Goal: Task Accomplishment & Management: Complete application form

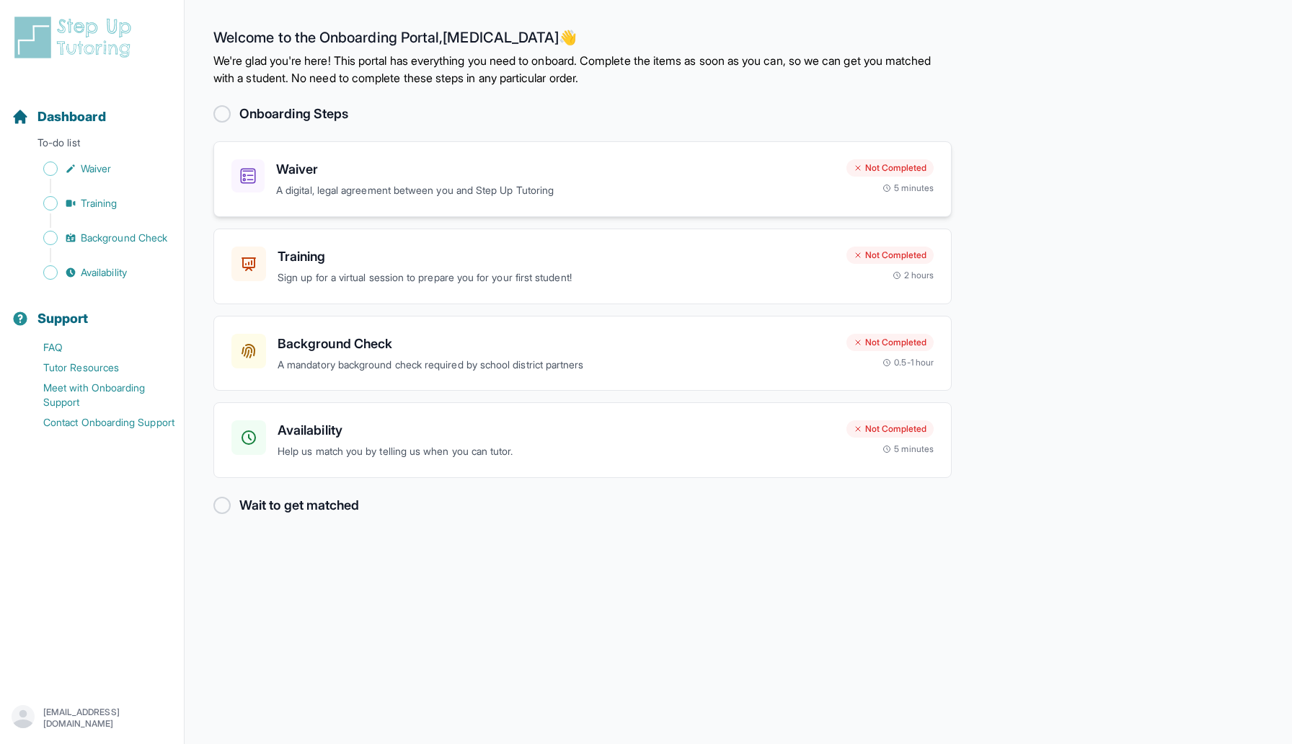
click at [400, 183] on p "A digital, legal agreement between you and Step Up Tutoring" at bounding box center [555, 190] width 559 height 17
click at [515, 262] on h3 "Training" at bounding box center [556, 257] width 557 height 20
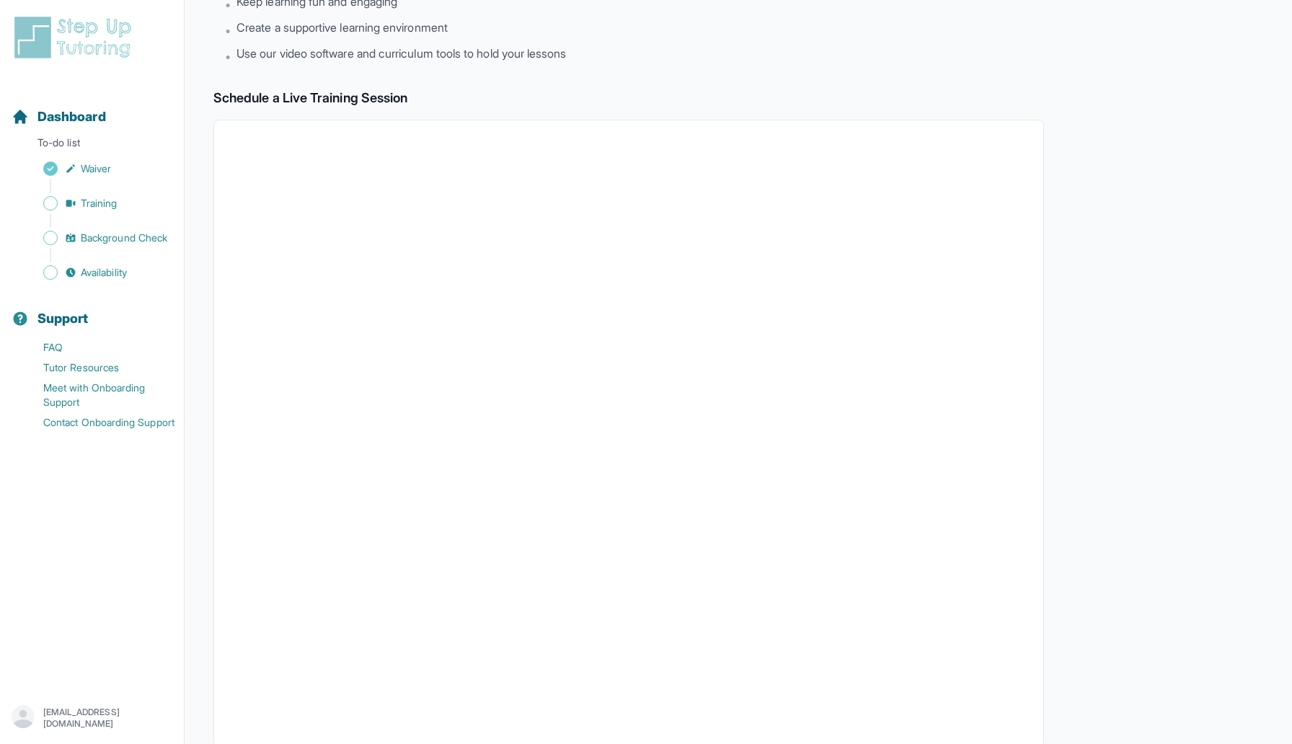
scroll to position [164, 0]
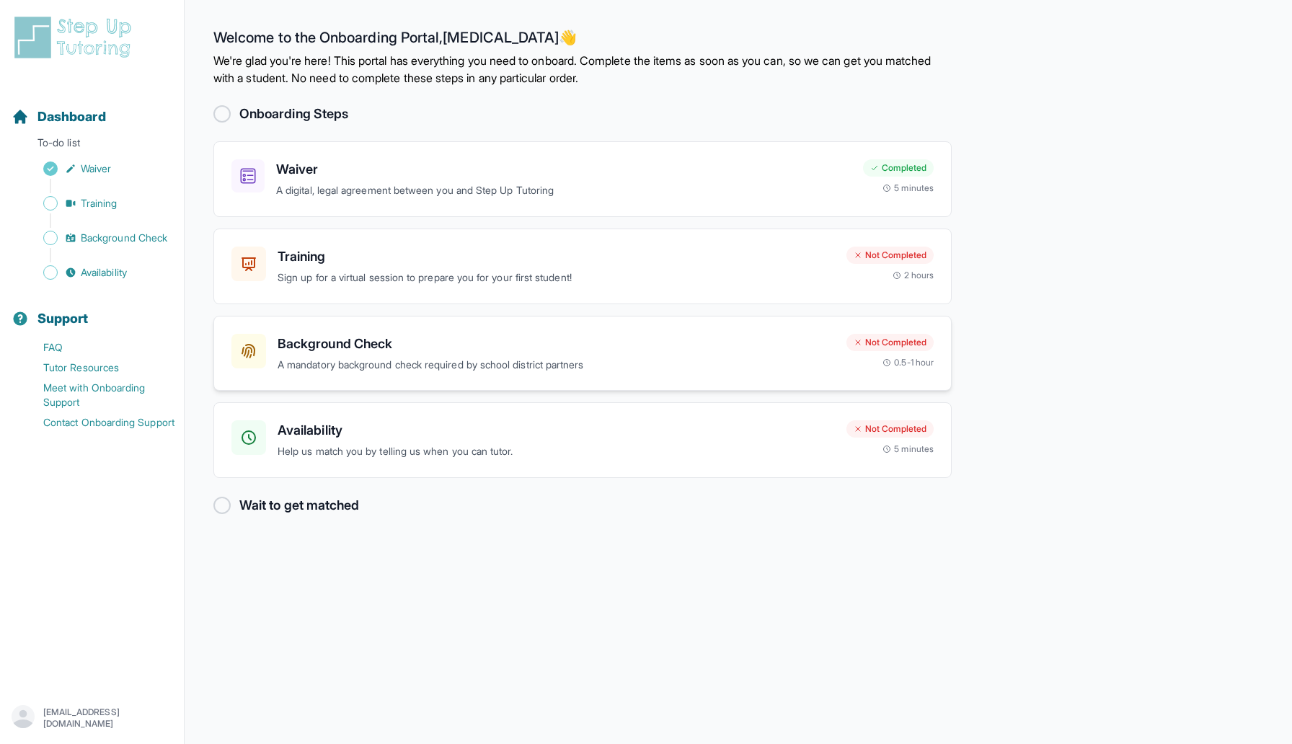
click at [723, 357] on p "A mandatory background check required by school district partners" at bounding box center [556, 365] width 557 height 17
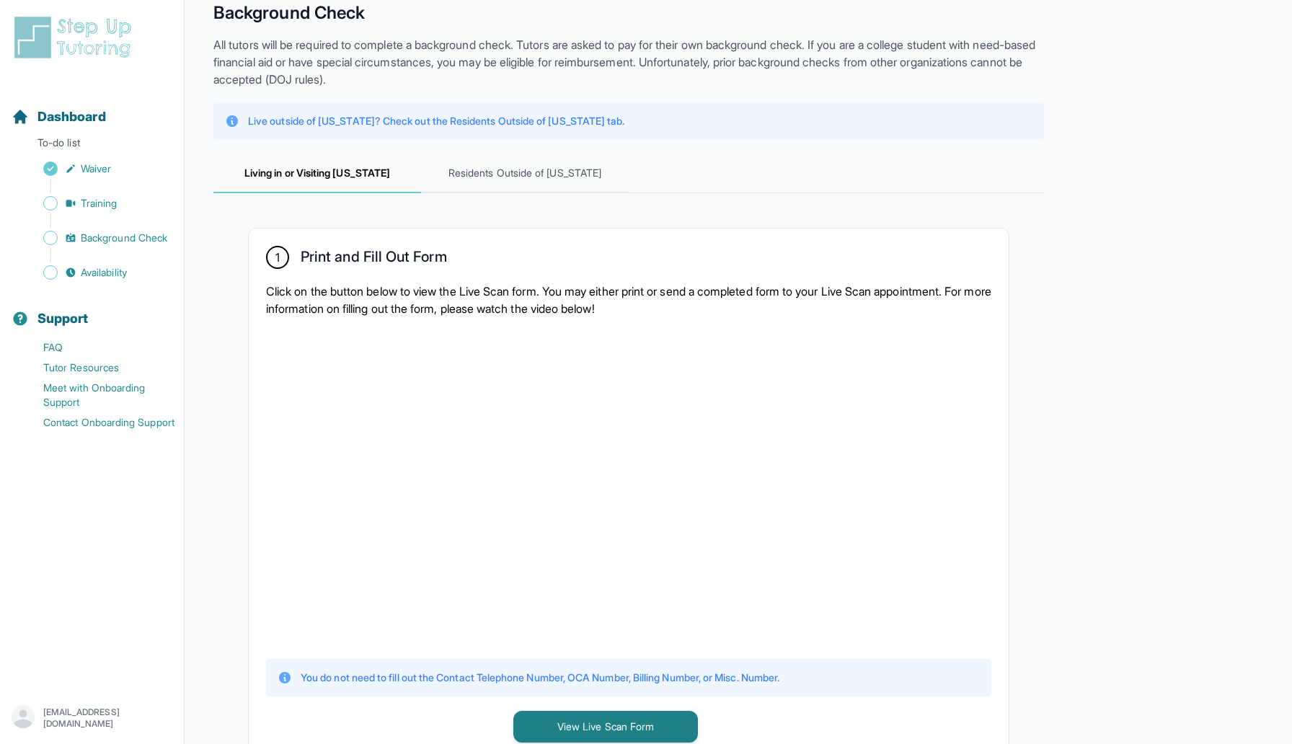
scroll to position [63, 0]
click at [603, 184] on span "Residents Outside of California" at bounding box center [525, 175] width 208 height 39
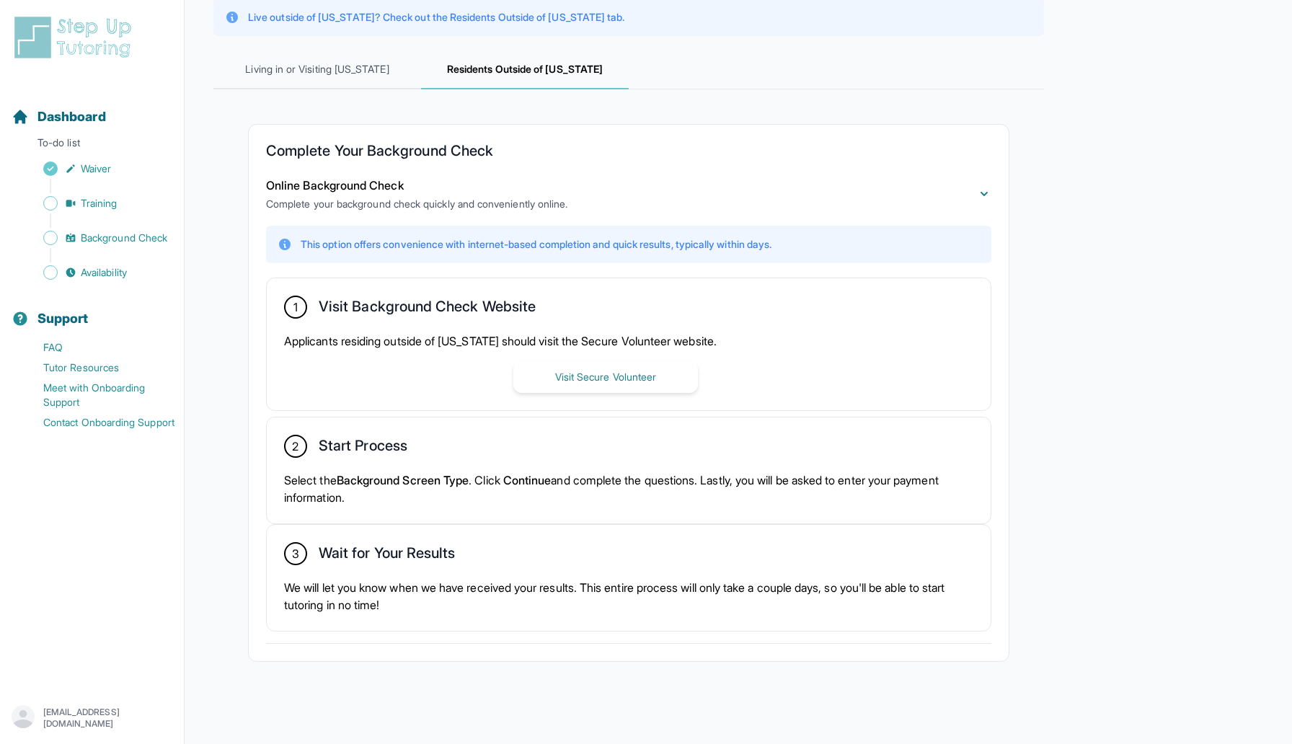
scroll to position [172, 0]
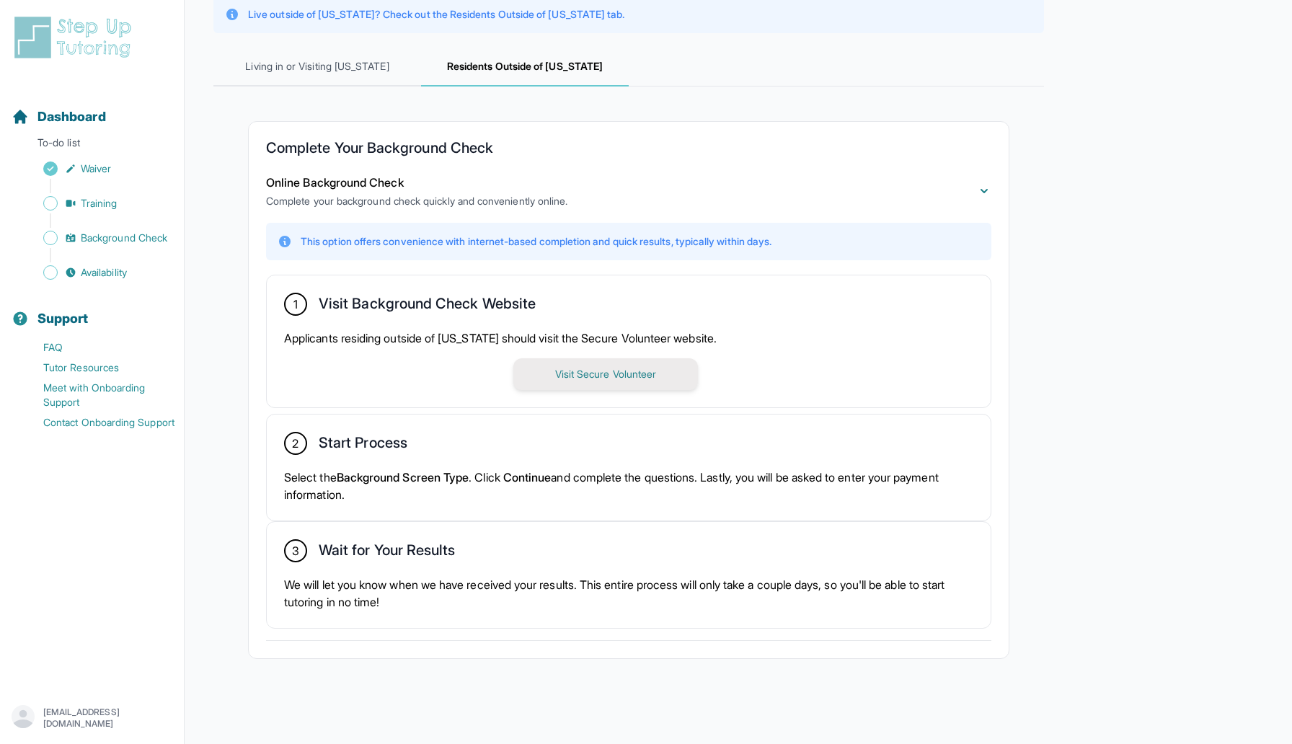
click at [601, 371] on button "Visit Secure Volunteer" at bounding box center [605, 374] width 185 height 32
click at [573, 376] on button "Visit Secure Volunteer" at bounding box center [605, 374] width 185 height 32
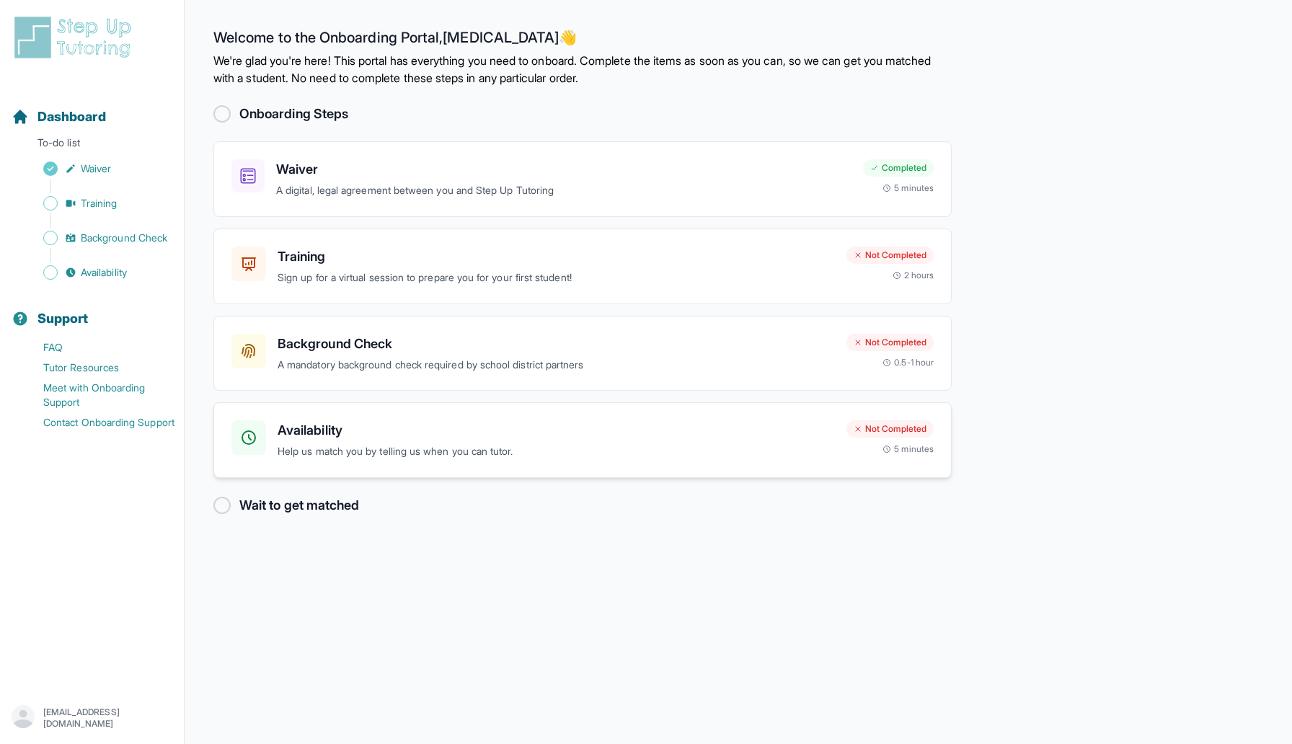
click at [813, 441] on div "Availability Help us match you by telling us when you can tutor." at bounding box center [556, 440] width 557 height 40
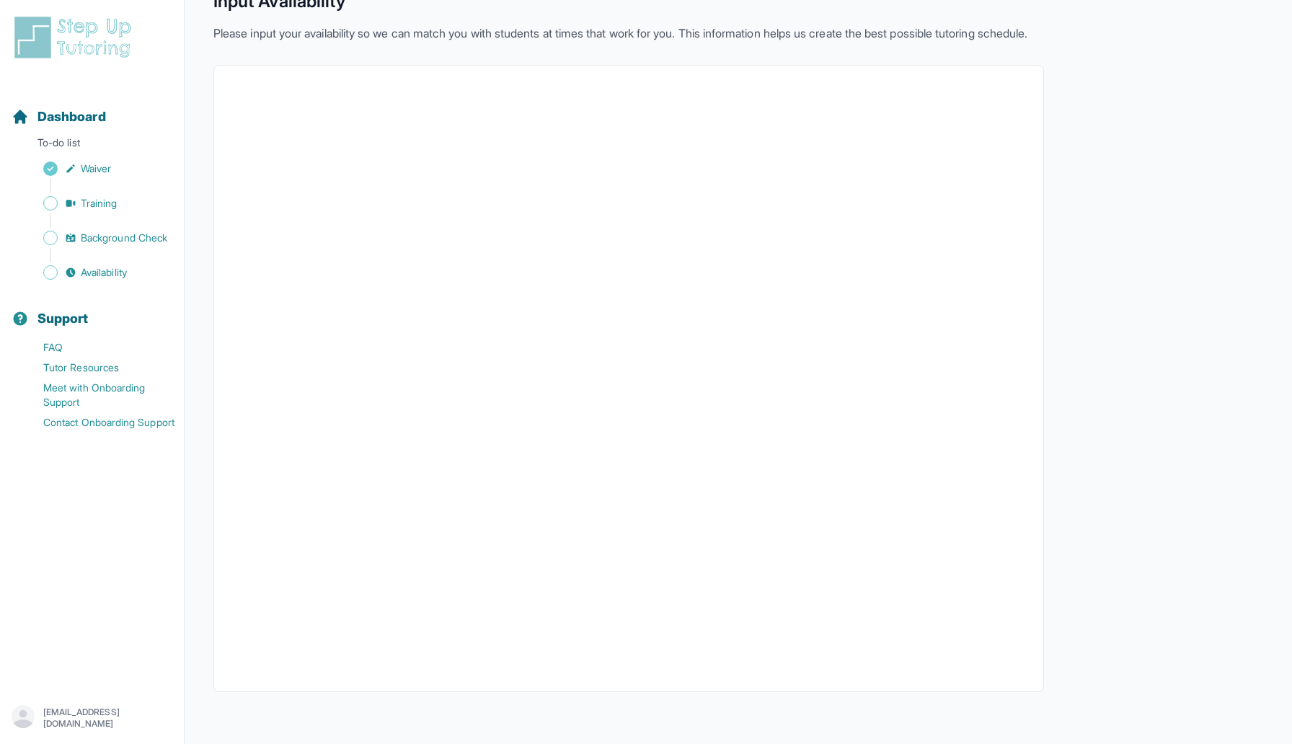
scroll to position [85, 0]
